Goal: Information Seeking & Learning: Learn about a topic

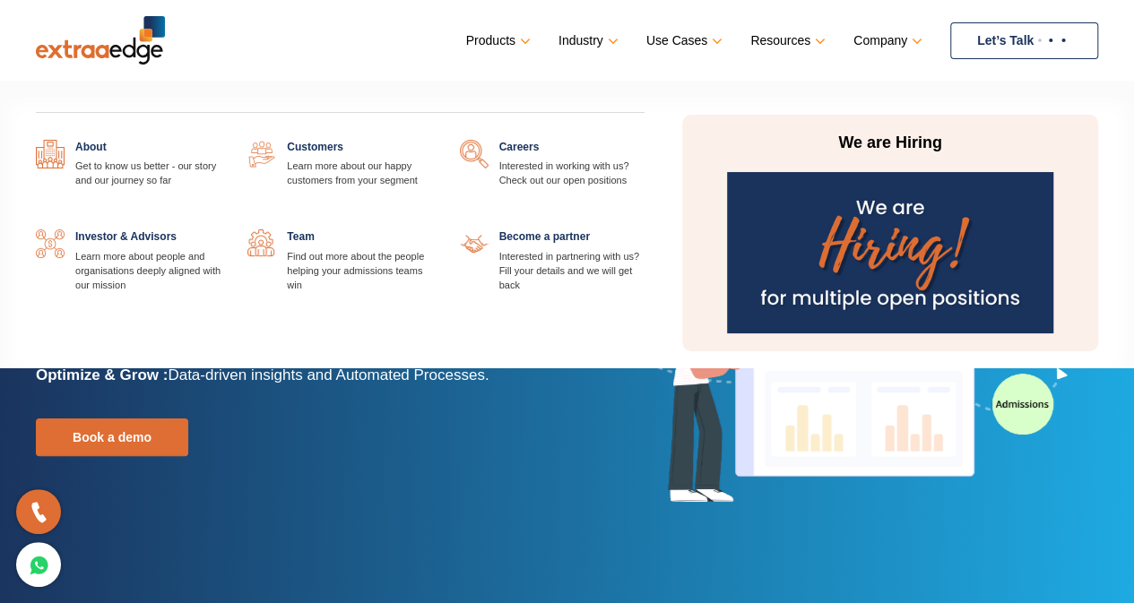
click at [892, 37] on link "Company" at bounding box center [886, 41] width 65 height 26
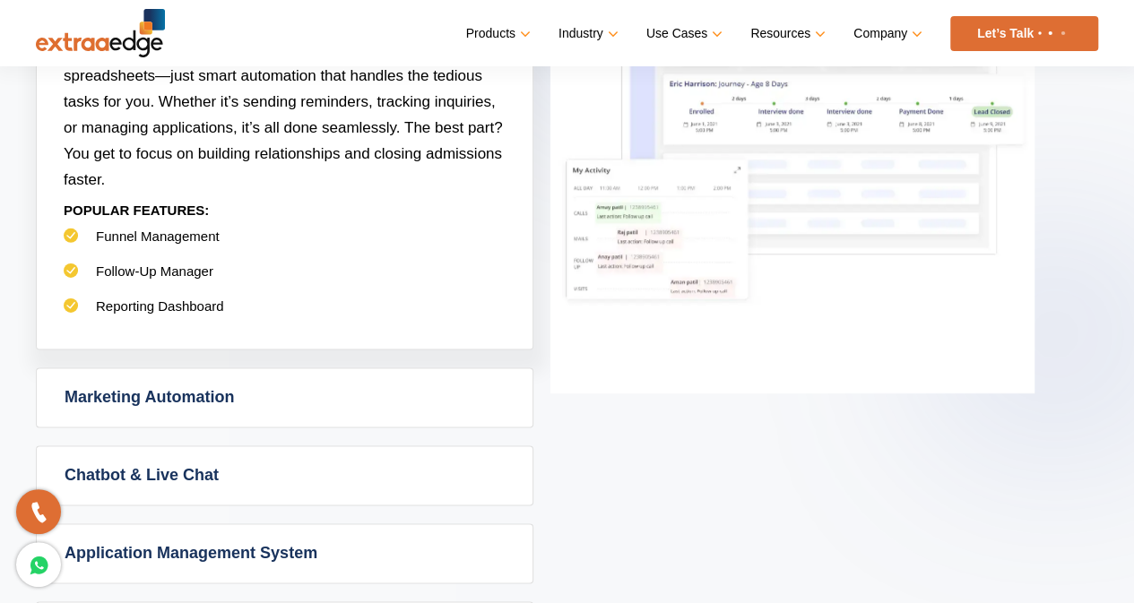
scroll to position [986, 0]
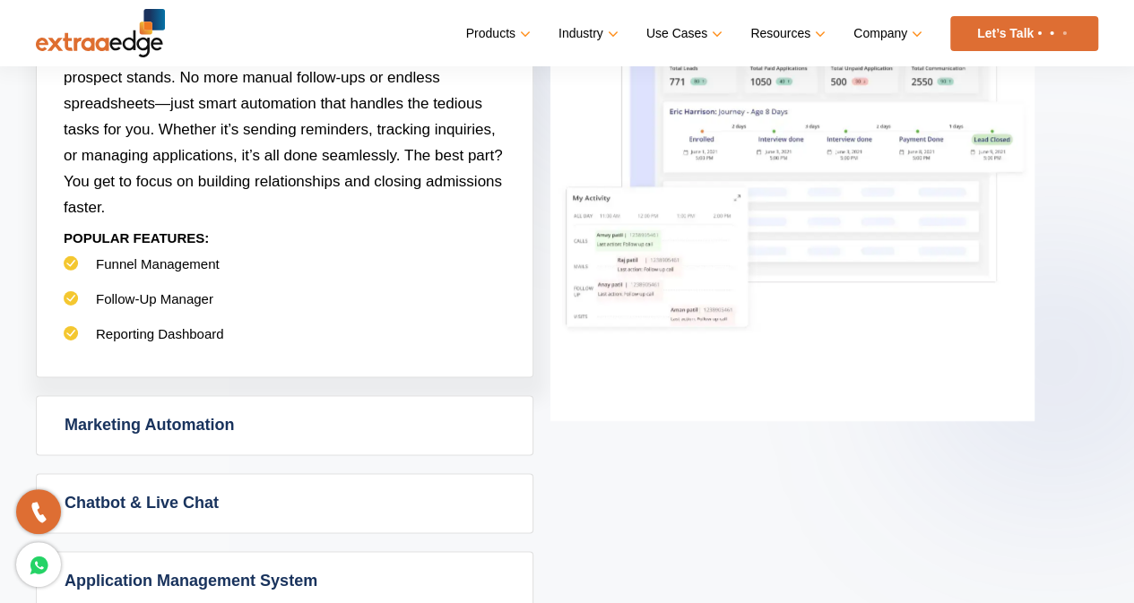
click at [240, 417] on link "Marketing Automation" at bounding box center [285, 425] width 496 height 58
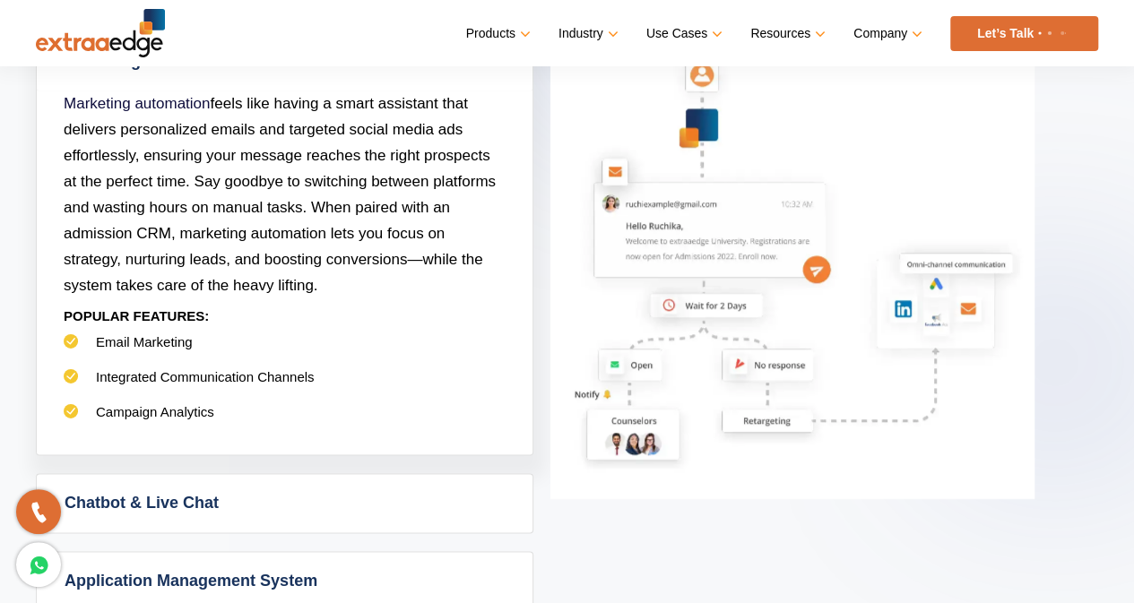
scroll to position [1166, 0]
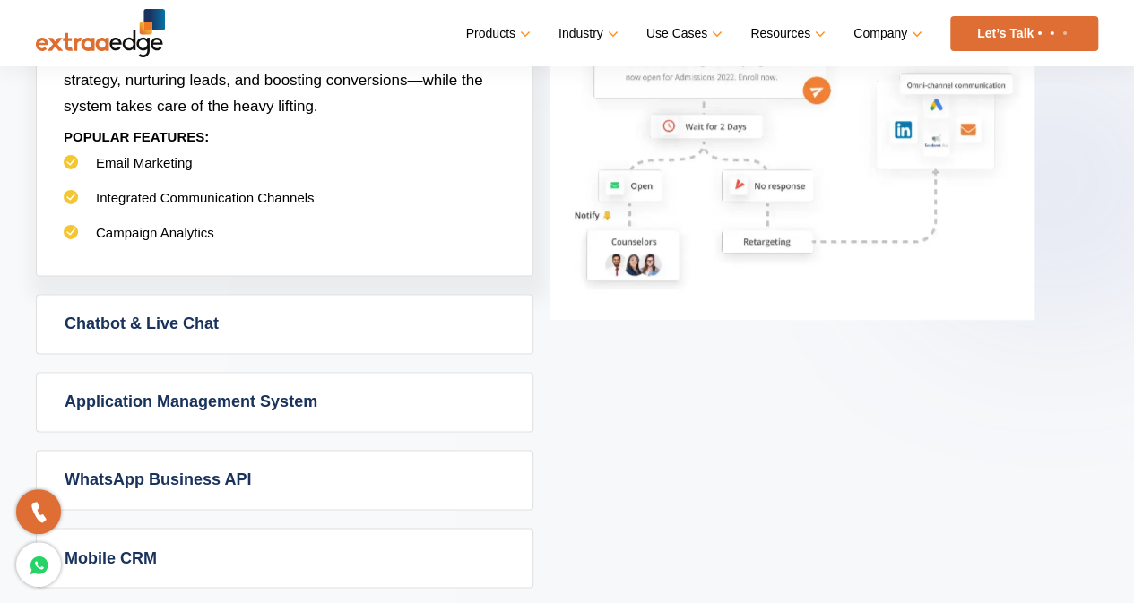
click at [275, 327] on link "Chatbot & Live Chat" at bounding box center [285, 324] width 496 height 58
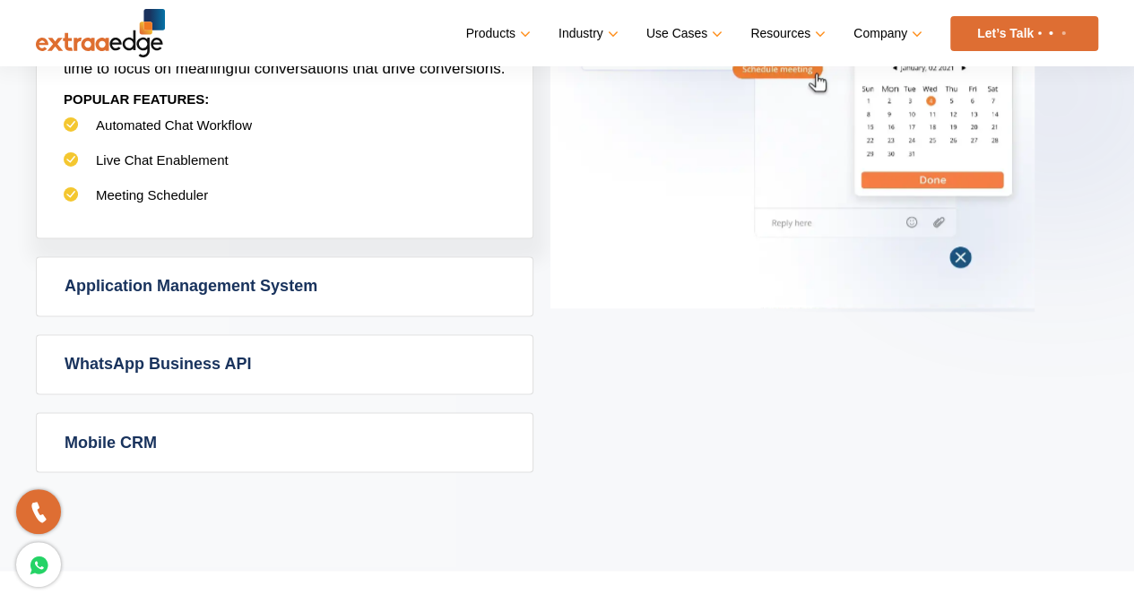
click at [265, 308] on link "Application Management System" at bounding box center [285, 286] width 496 height 58
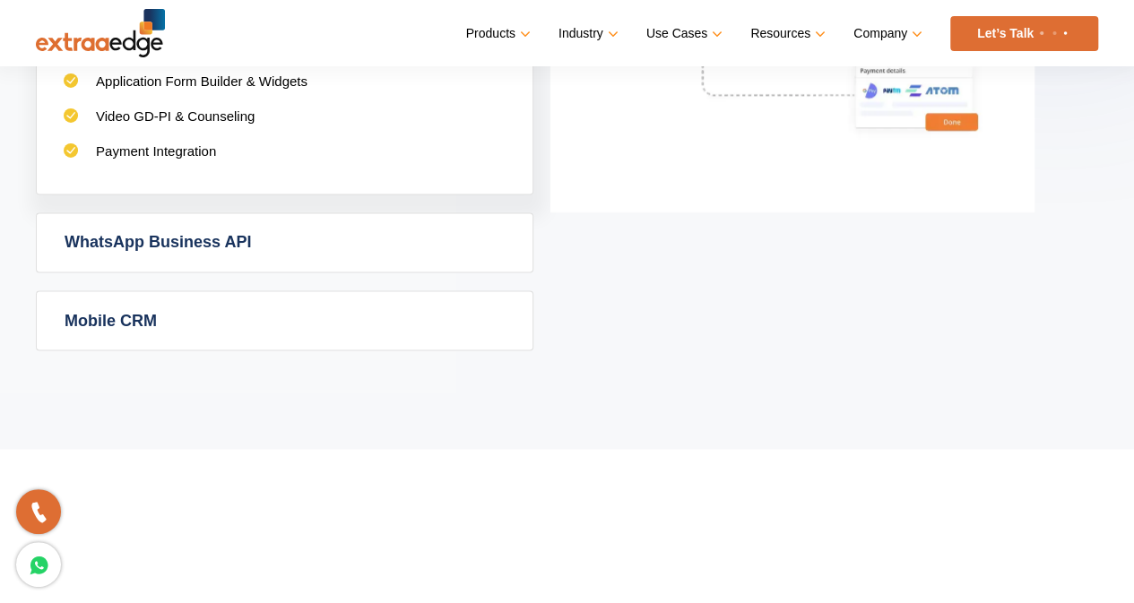
scroll to position [1435, 0]
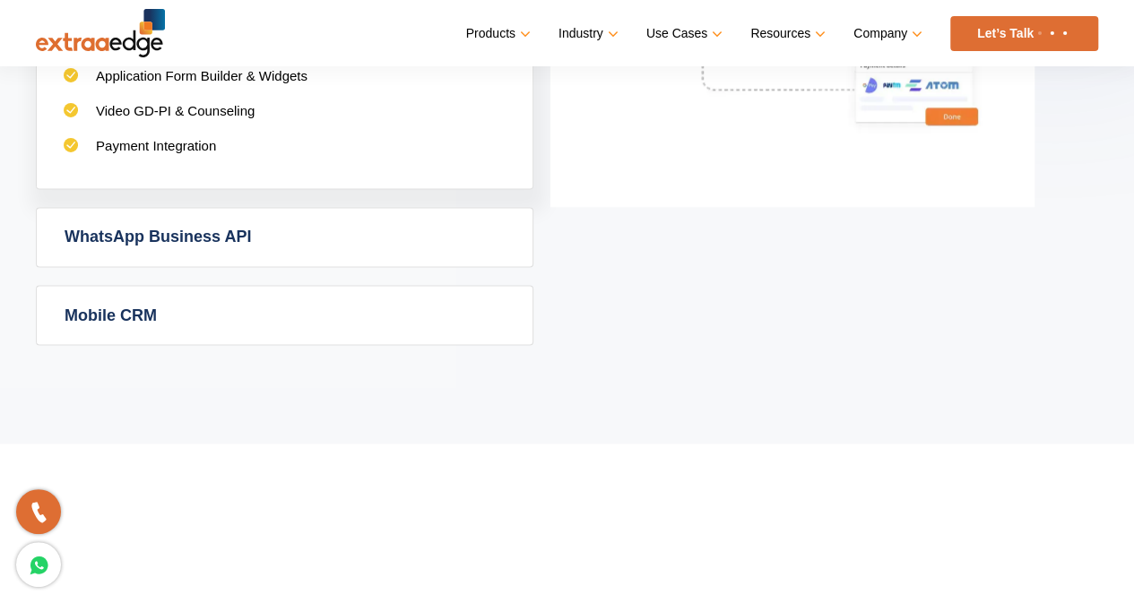
click at [224, 239] on link "WhatsApp Business API" at bounding box center [285, 237] width 496 height 58
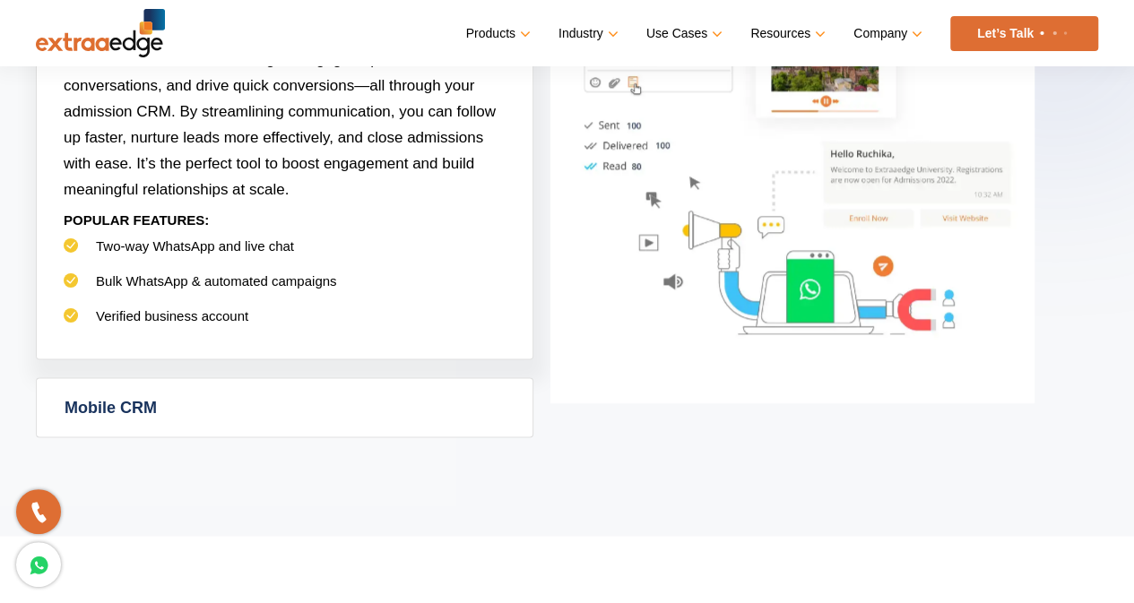
scroll to position [1345, 0]
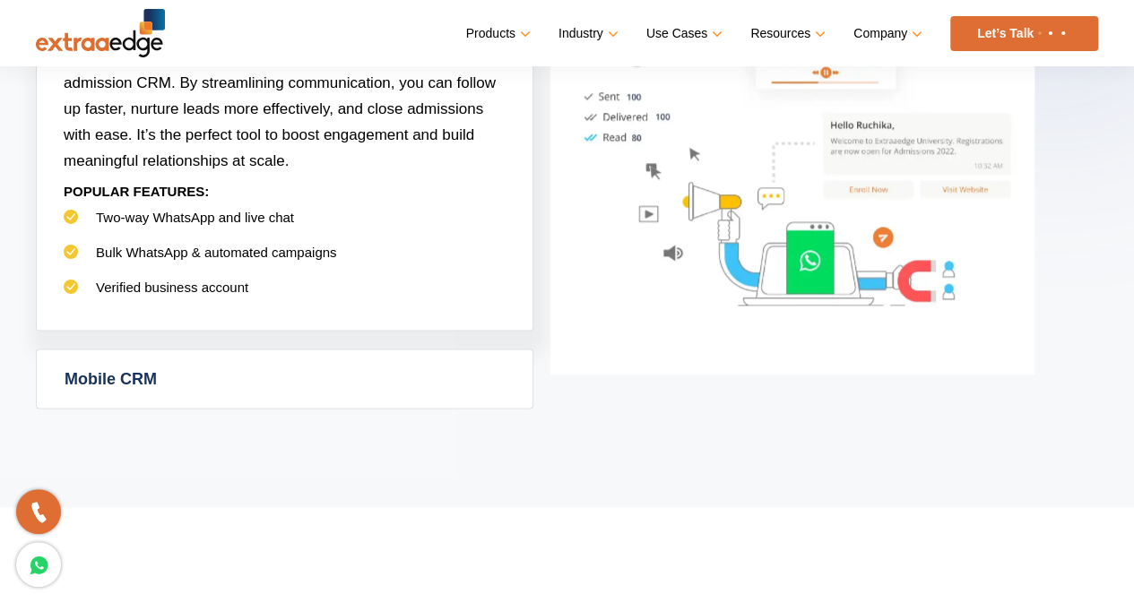
click at [244, 364] on link "Mobile CRM" at bounding box center [285, 379] width 496 height 58
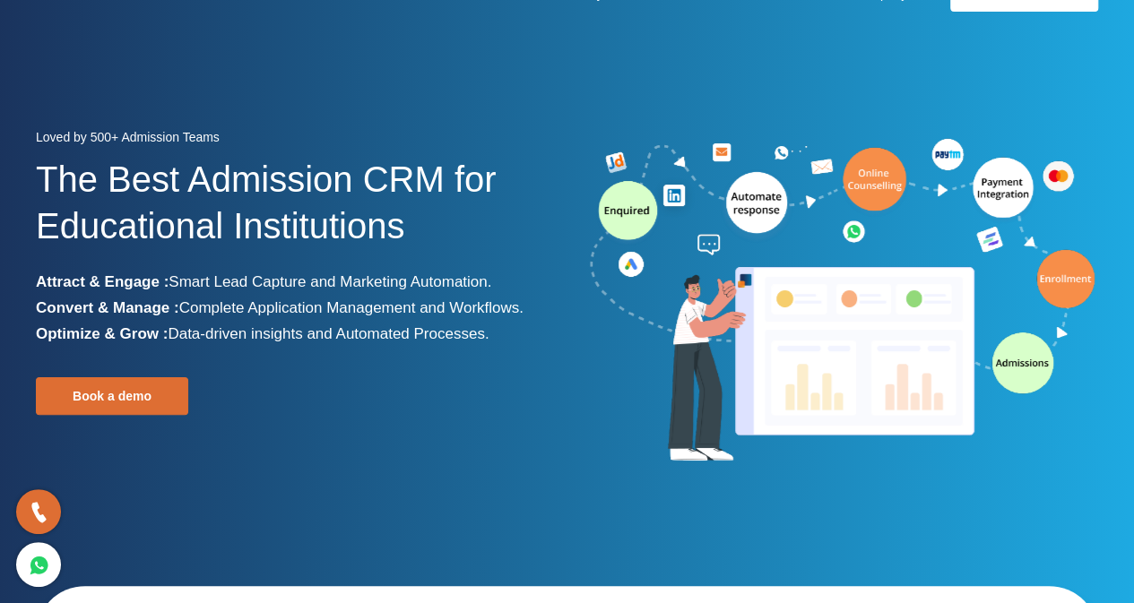
scroll to position [0, 0]
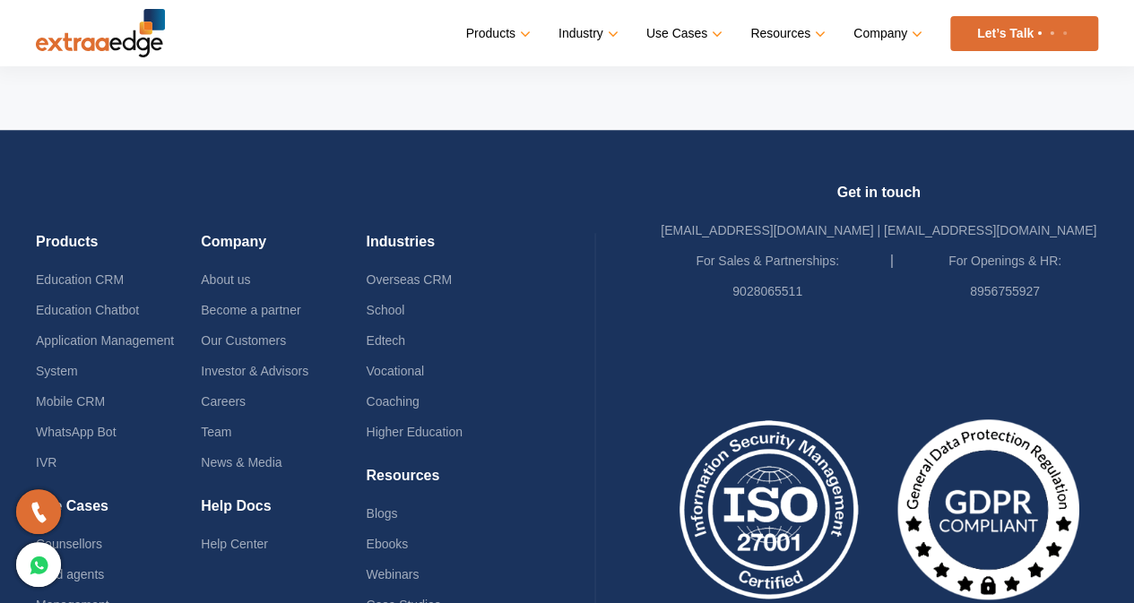
scroll to position [4124, 0]
